Goal: Complete application form

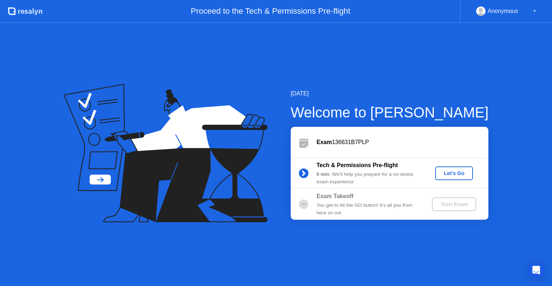
click at [455, 171] on div "Let's Go" at bounding box center [454, 173] width 32 height 6
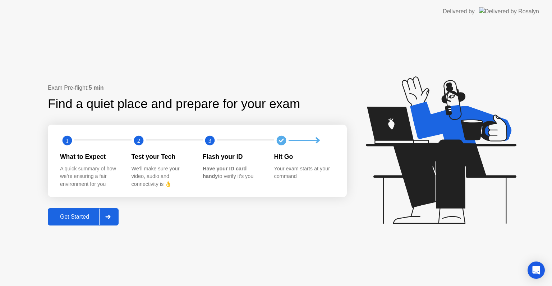
click at [76, 216] on div "Get Started" at bounding box center [74, 216] width 49 height 6
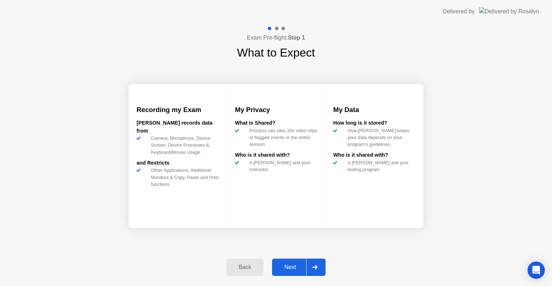
click at [292, 267] on div "Next" at bounding box center [290, 267] width 32 height 6
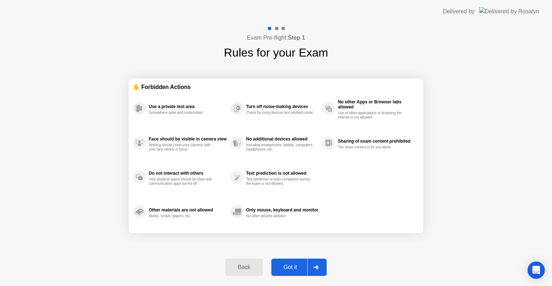
click at [292, 270] on div "Got it" at bounding box center [291, 267] width 34 height 6
select select "**********"
select select "*******"
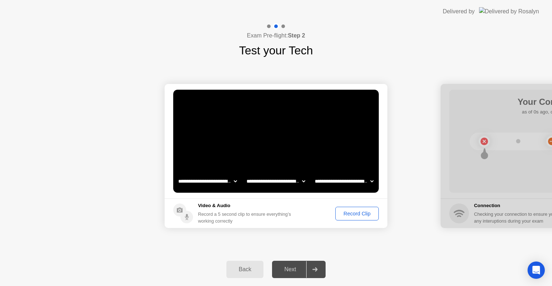
click at [292, 270] on div "Next" at bounding box center [290, 269] width 32 height 6
click at [361, 214] on div "Record Clip" at bounding box center [357, 213] width 38 height 6
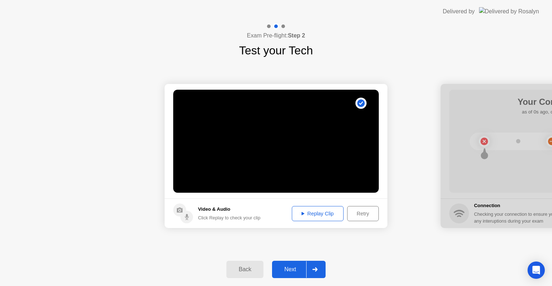
click at [292, 266] on div "Next" at bounding box center [290, 269] width 32 height 6
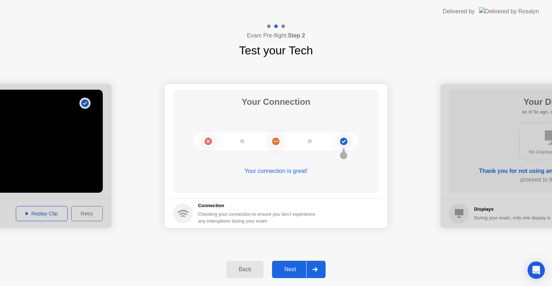
click at [292, 266] on div "Next" at bounding box center [290, 269] width 32 height 6
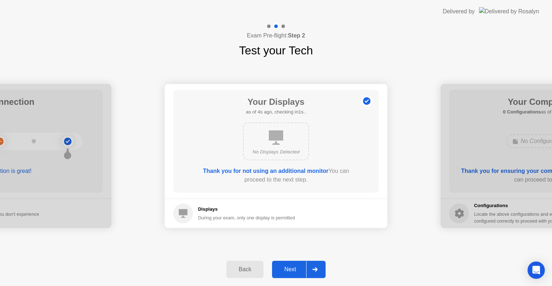
click at [292, 284] on div "Back Next" at bounding box center [276, 268] width 552 height 33
click at [290, 272] on div "Next" at bounding box center [290, 269] width 32 height 6
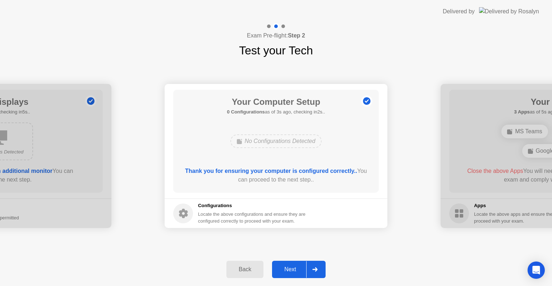
click at [290, 272] on div "Next" at bounding box center [290, 269] width 32 height 6
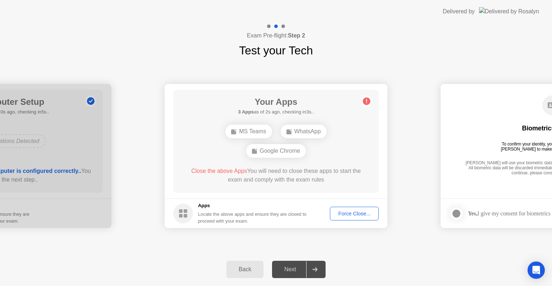
click at [357, 216] on div "Force Close..." at bounding box center [355, 213] width 44 height 6
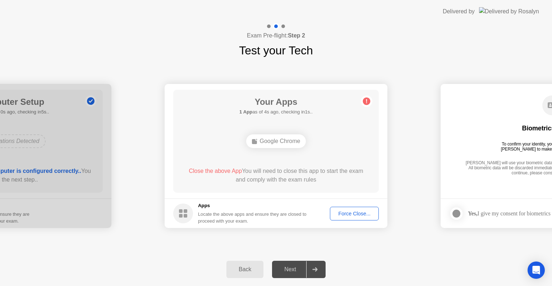
click at [182, 214] on rect at bounding box center [181, 216] width 4 height 4
click at [185, 212] on rect at bounding box center [186, 211] width 4 height 4
click at [355, 212] on div "Force Close..." at bounding box center [355, 213] width 44 height 6
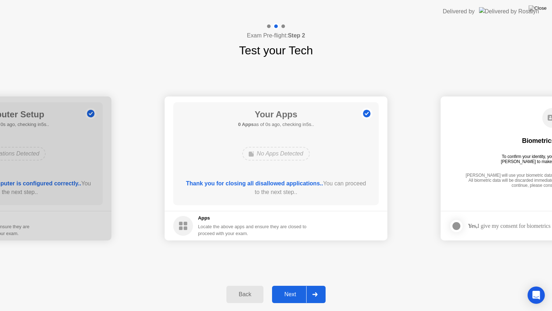
click at [243, 285] on button "Back" at bounding box center [245, 294] width 37 height 17
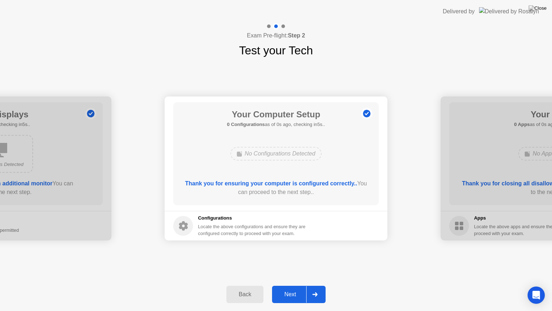
click at [243, 285] on button "Back" at bounding box center [245, 294] width 37 height 17
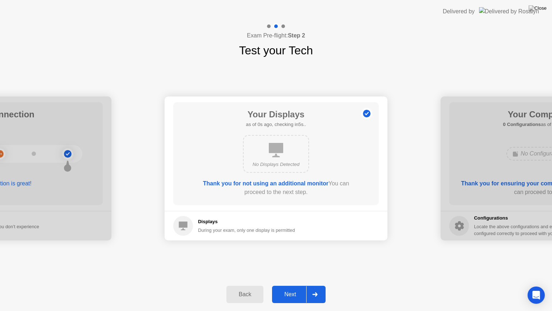
click at [243, 285] on button "Back" at bounding box center [245, 294] width 37 height 17
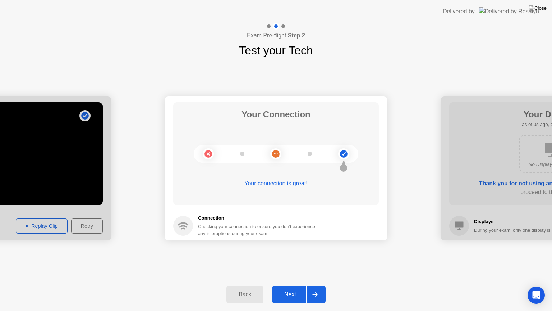
click at [243, 285] on button "Back" at bounding box center [245, 294] width 37 height 17
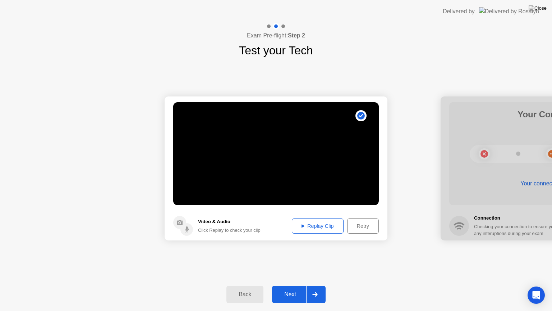
click at [325, 228] on div "Replay Clip" at bounding box center [317, 226] width 47 height 6
click at [363, 224] on div "Retry" at bounding box center [363, 226] width 27 height 6
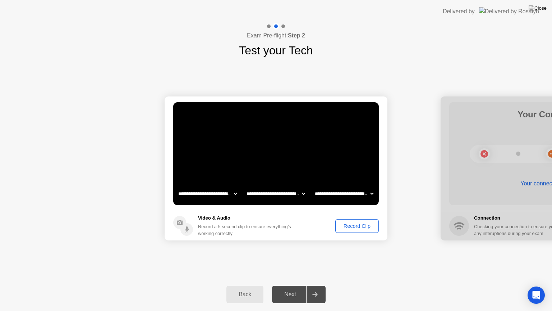
click at [346, 226] on div "Record Clip" at bounding box center [357, 226] width 38 height 6
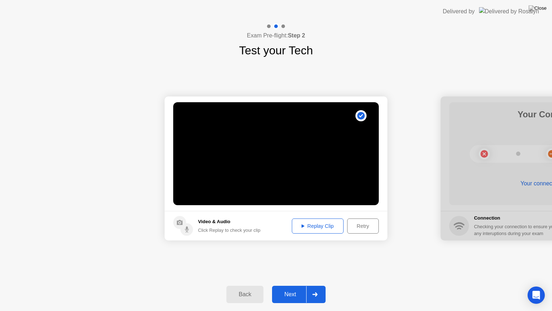
click at [315, 285] on icon at bounding box center [314, 294] width 5 height 4
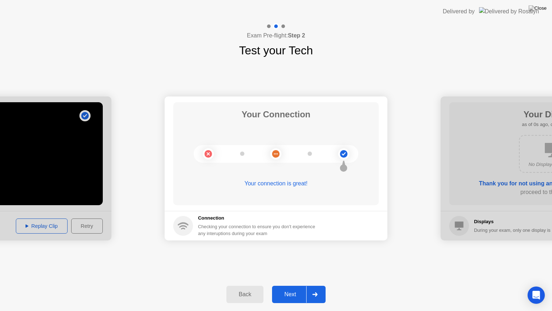
click at [315, 285] on icon at bounding box center [314, 294] width 5 height 4
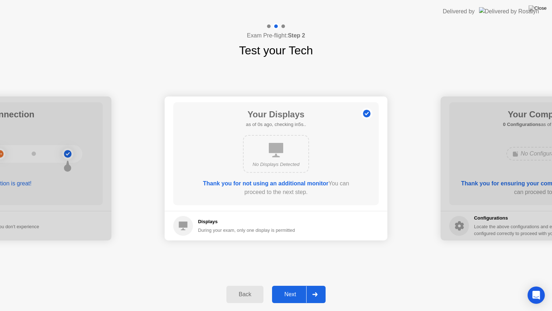
click at [315, 285] on icon at bounding box center [314, 294] width 5 height 4
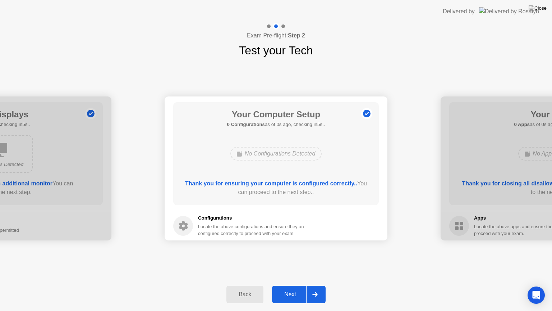
click at [315, 285] on icon at bounding box center [314, 294] width 5 height 4
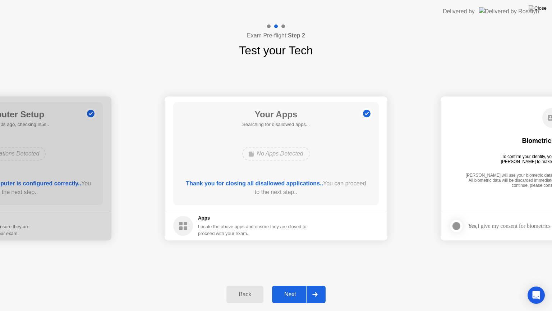
click at [315, 285] on icon at bounding box center [314, 294] width 5 height 4
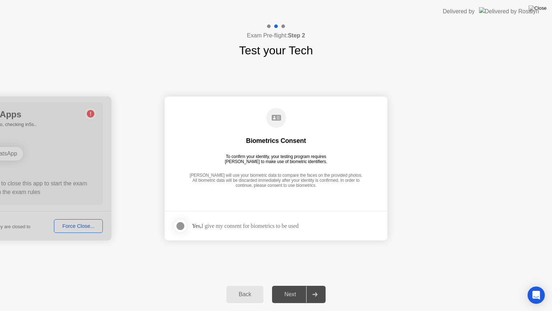
click at [315, 285] on icon at bounding box center [314, 294] width 5 height 4
click at [241, 285] on div "Back" at bounding box center [245, 294] width 33 height 6
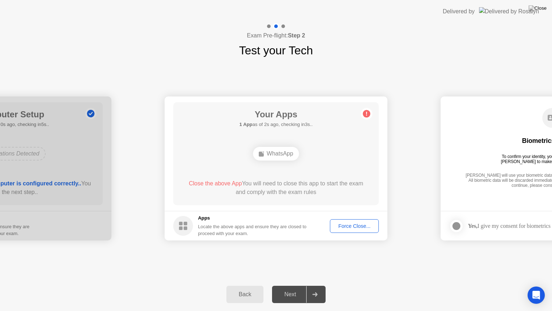
click at [357, 226] on div "Force Close..." at bounding box center [355, 226] width 44 height 6
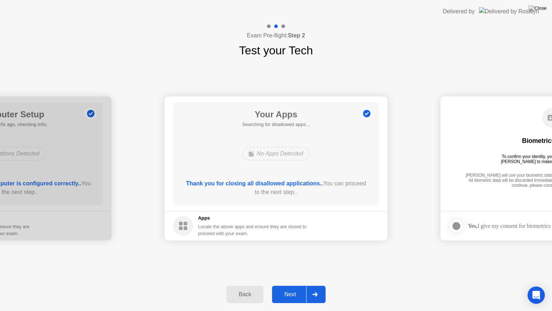
click at [298, 285] on div "Next" at bounding box center [290, 294] width 32 height 6
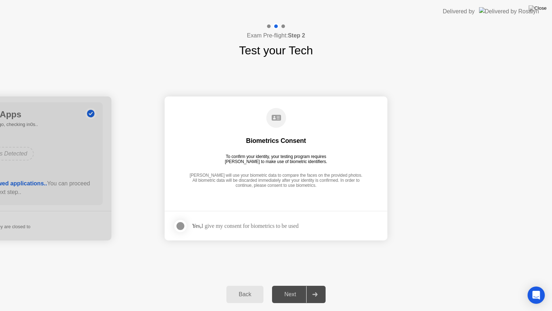
click at [181, 227] on div at bounding box center [180, 226] width 9 height 9
click at [292, 285] on div "Next" at bounding box center [290, 294] width 32 height 6
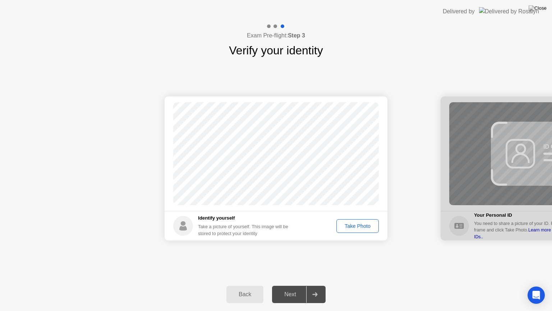
click at [350, 223] on div "Take Photo" at bounding box center [357, 226] width 37 height 6
click at [249, 285] on button "Back" at bounding box center [245, 294] width 37 height 17
select select "**********"
select select "*******"
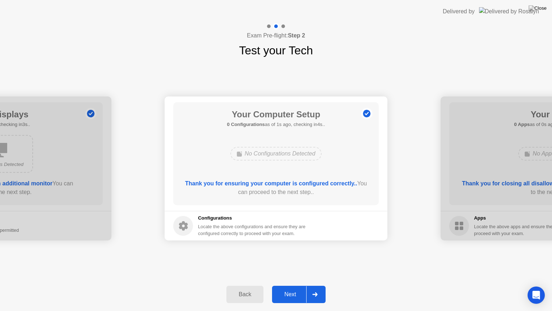
click at [248, 279] on div "Back Next" at bounding box center [276, 294] width 552 height 33
drag, startPoint x: 248, startPoint y: 279, endPoint x: 242, endPoint y: 296, distance: 18.3
click at [242, 285] on div "Back Next" at bounding box center [276, 294] width 552 height 33
click at [242, 285] on div "Back" at bounding box center [245, 294] width 33 height 6
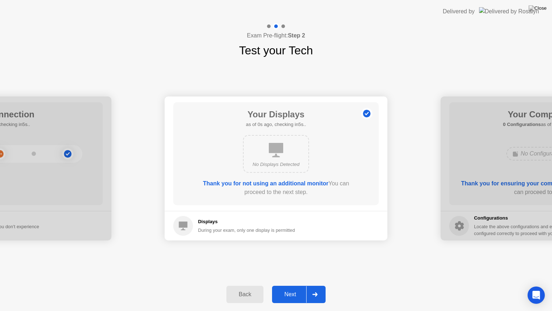
click at [242, 285] on div "Back" at bounding box center [245, 294] width 33 height 6
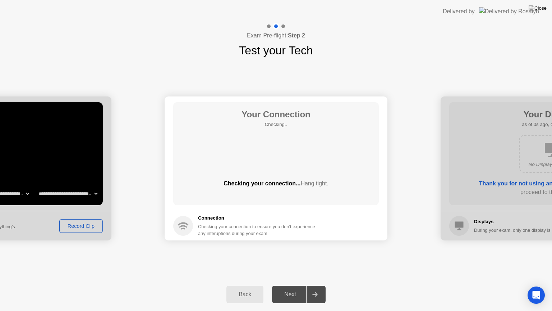
click at [242, 285] on div "Back" at bounding box center [245, 294] width 33 height 6
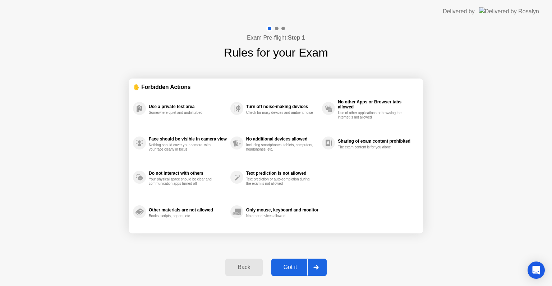
click at [294, 265] on div "Got it" at bounding box center [291, 267] width 34 height 6
select select "**********"
select select "*******"
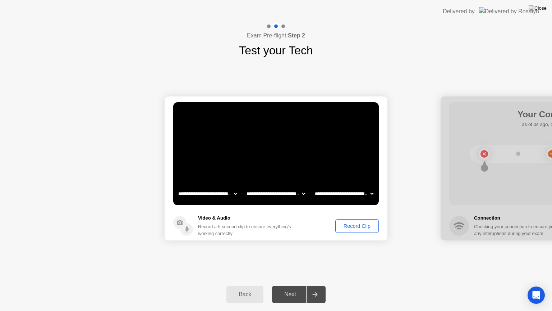
click at [355, 226] on div "Record Clip" at bounding box center [357, 226] width 38 height 6
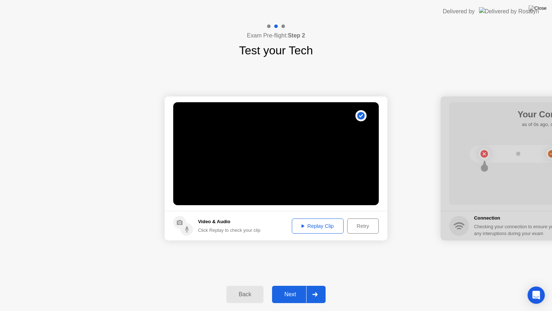
click at [355, 226] on div "Retry" at bounding box center [363, 226] width 27 height 6
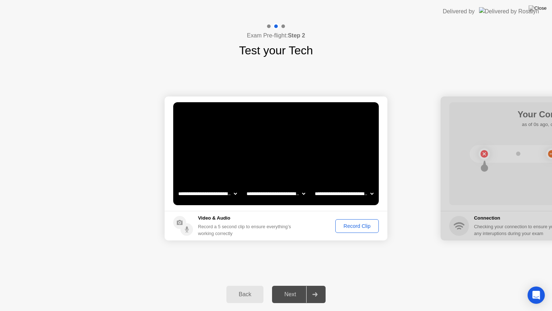
click at [355, 226] on div "Record Clip" at bounding box center [357, 226] width 38 height 6
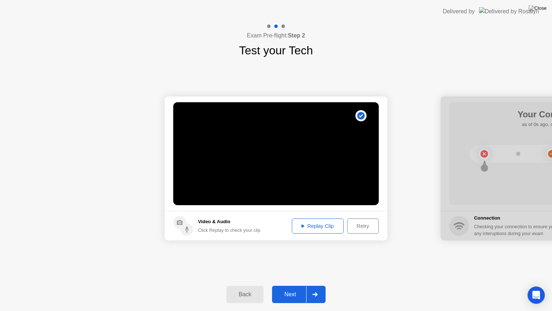
click at [355, 226] on div "Retry" at bounding box center [363, 226] width 27 height 6
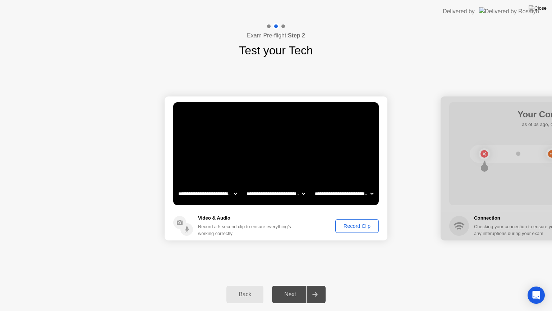
click at [350, 224] on div "Record Clip" at bounding box center [357, 226] width 38 height 6
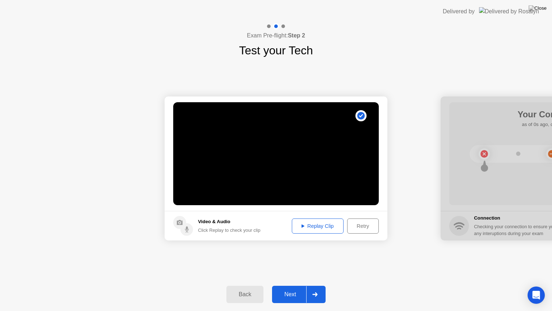
click at [354, 224] on div "Retry" at bounding box center [363, 226] width 27 height 6
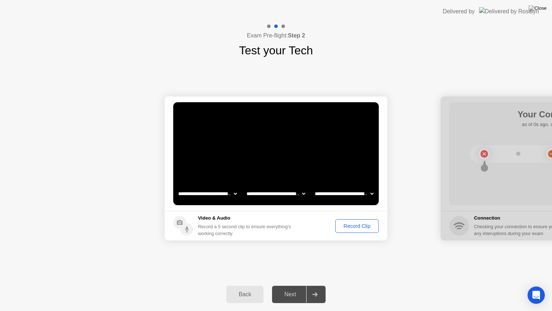
click at [354, 224] on div "Record Clip" at bounding box center [357, 226] width 38 height 6
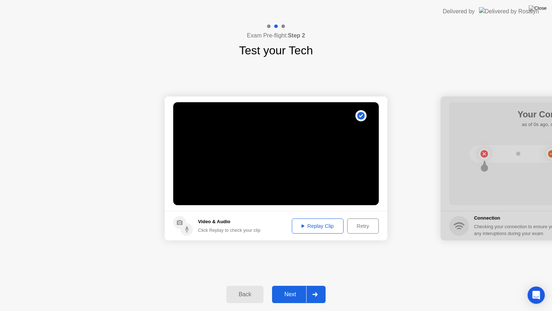
click at [291, 285] on div "Next" at bounding box center [290, 294] width 32 height 6
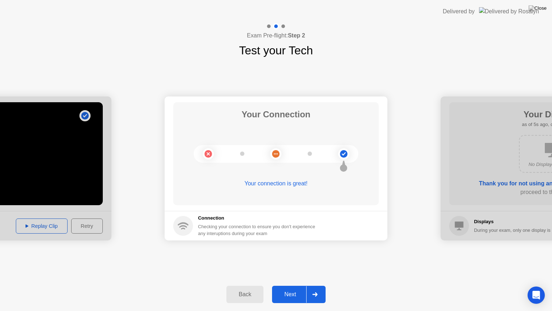
click at [291, 285] on div "Next" at bounding box center [290, 294] width 32 height 6
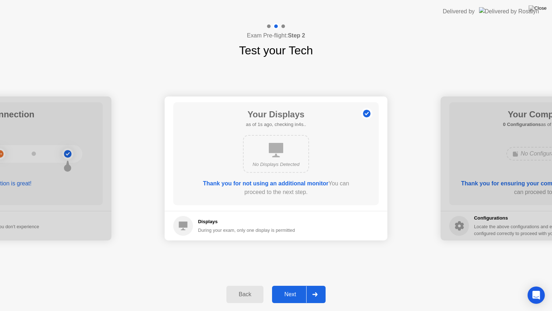
click at [291, 285] on div "Next" at bounding box center [290, 294] width 32 height 6
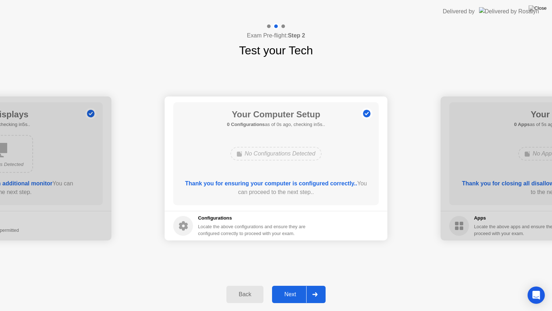
click at [291, 285] on div "Next" at bounding box center [290, 294] width 32 height 6
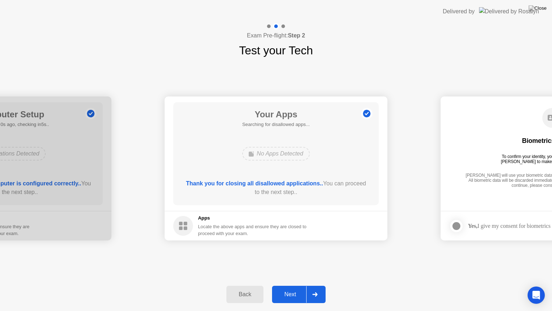
click at [291, 285] on div "Next" at bounding box center [290, 294] width 32 height 6
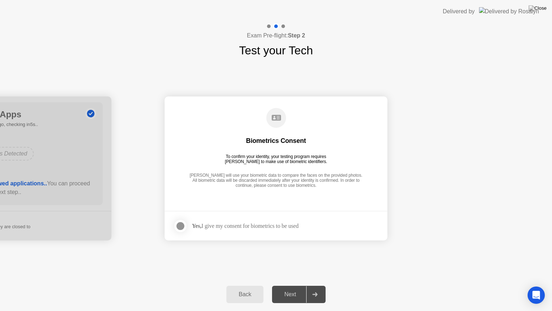
click at [291, 285] on div "Next" at bounding box center [290, 294] width 32 height 6
click at [179, 223] on div at bounding box center [180, 226] width 9 height 9
click at [292, 285] on div "Next" at bounding box center [290, 294] width 32 height 6
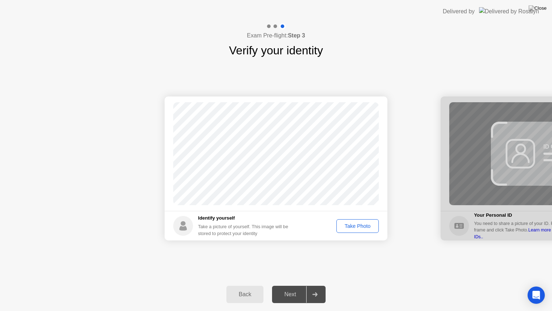
click at [363, 226] on div "Take Photo" at bounding box center [357, 226] width 37 height 6
click at [292, 285] on div "Next" at bounding box center [290, 294] width 32 height 6
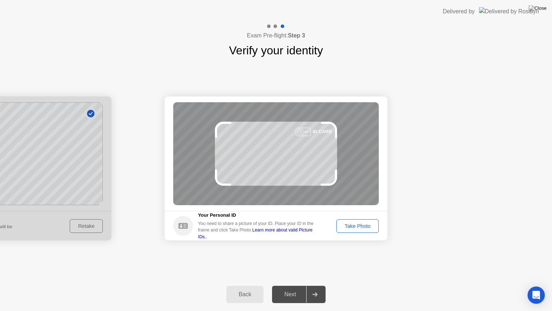
click at [354, 226] on div "Take Photo" at bounding box center [357, 226] width 37 height 6
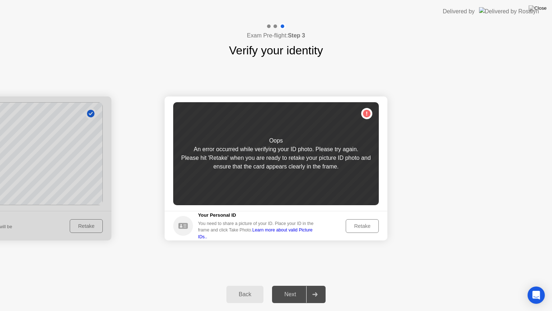
click at [354, 226] on div "Retake" at bounding box center [362, 226] width 28 height 6
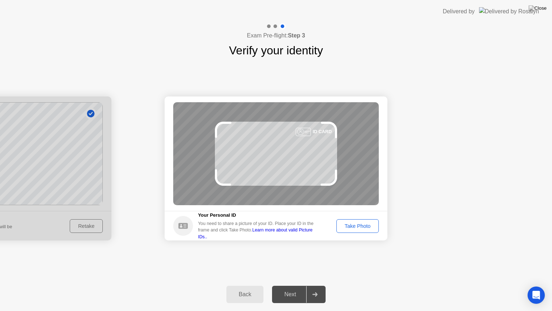
click at [354, 226] on div "Take Photo" at bounding box center [357, 226] width 37 height 6
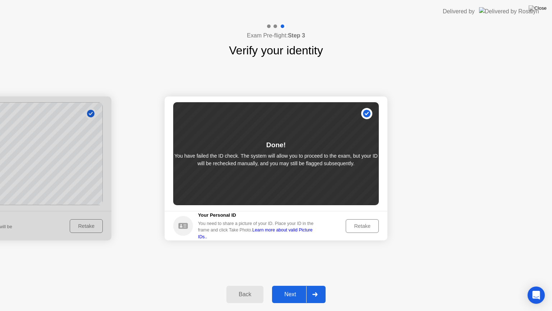
click at [295, 285] on div "Next" at bounding box center [290, 294] width 32 height 6
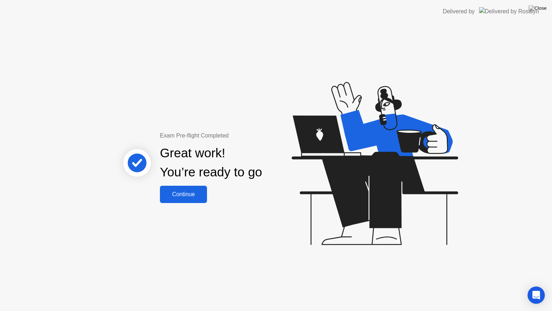
click at [180, 191] on div "Continue" at bounding box center [183, 194] width 43 height 6
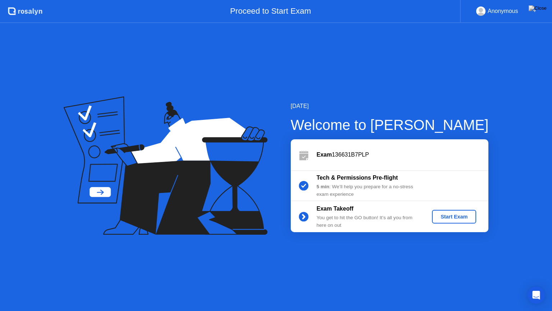
click at [447, 214] on div "Start Exam" at bounding box center [454, 217] width 38 height 6
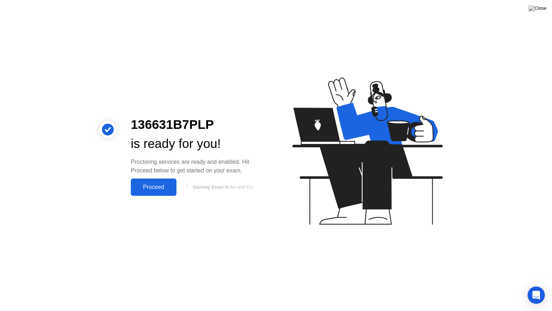
click at [154, 184] on div "Proceed" at bounding box center [153, 187] width 41 height 6
